Goal: Navigation & Orientation: Find specific page/section

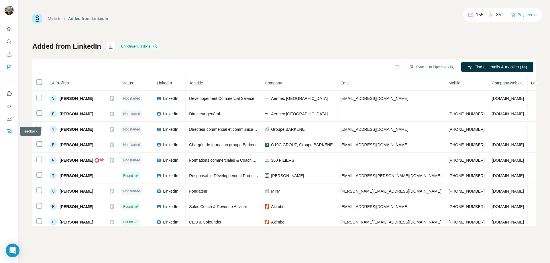
click at [9, 130] on icon "Feedback" at bounding box center [8, 131] width 3 height 3
click at [7, 30] on icon "Quick start" at bounding box center [9, 29] width 4 height 4
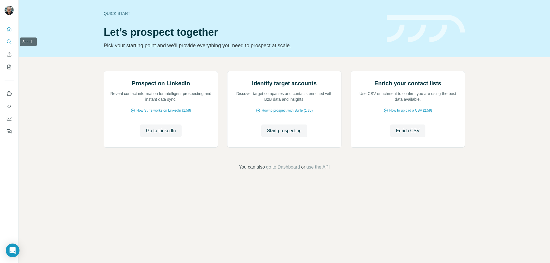
click at [9, 45] on button "Search" at bounding box center [9, 42] width 9 height 10
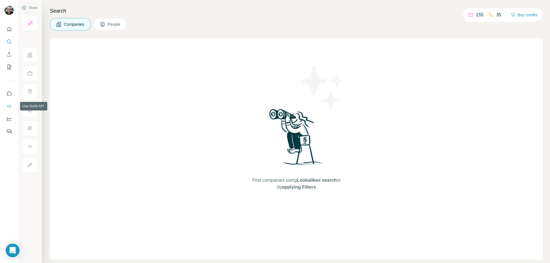
click at [8, 107] on icon "Use Surfe API" at bounding box center [9, 106] width 6 height 6
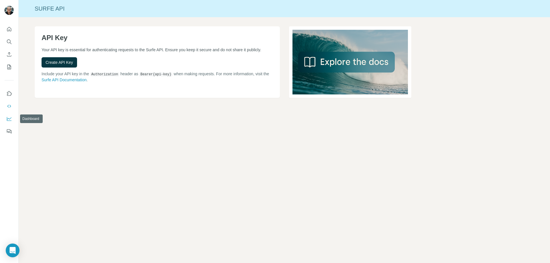
click at [10, 119] on icon "Dashboard" at bounding box center [9, 119] width 5 height 2
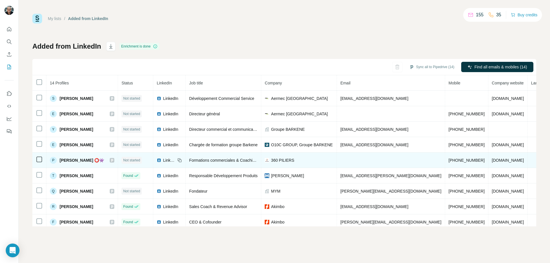
scroll to position [22, 0]
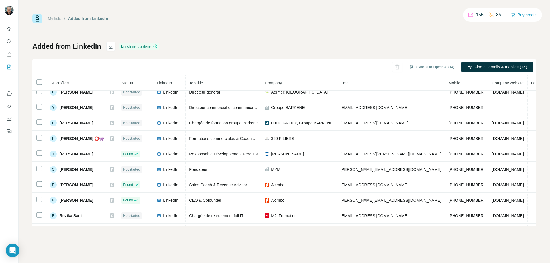
click at [130, 83] on span "Status" at bounding box center [127, 83] width 11 height 5
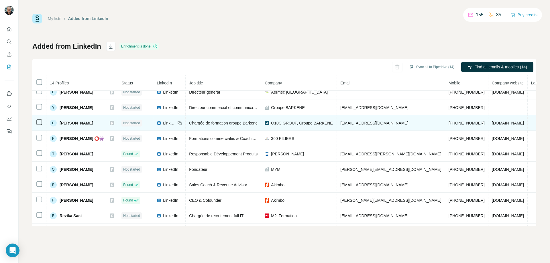
scroll to position [50, 0]
